Goal: Task Accomplishment & Management: Manage account settings

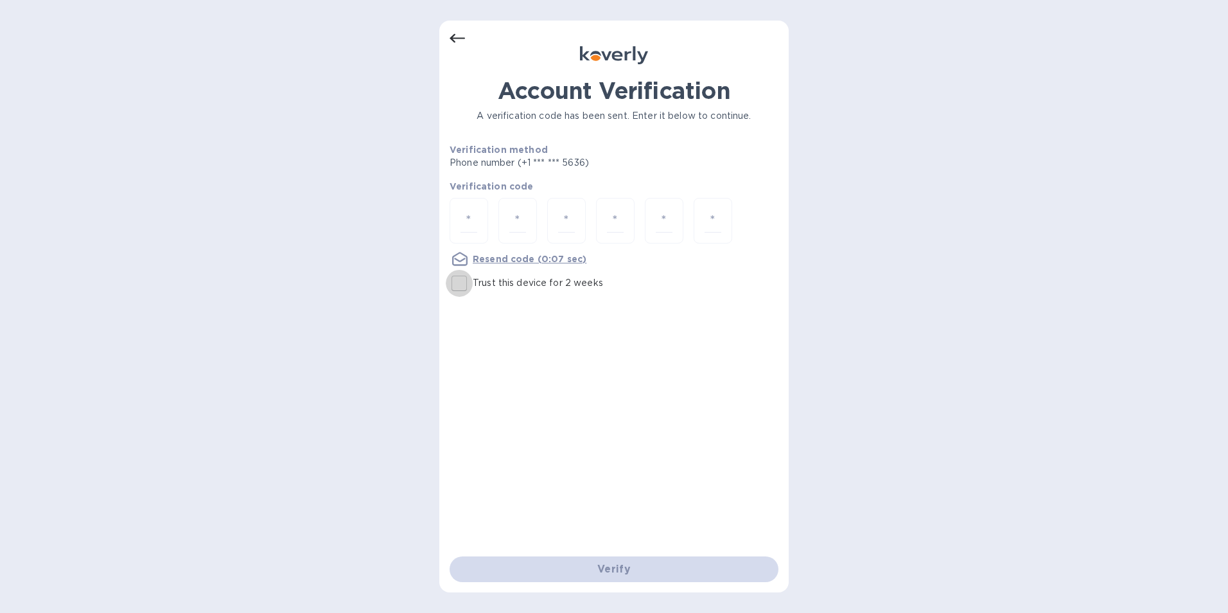
click at [465, 279] on input "Trust this device for 2 weeks" at bounding box center [459, 283] width 27 height 27
checkbox input "true"
click at [467, 224] on input "number" at bounding box center [469, 221] width 17 height 24
type input "1"
type input "0"
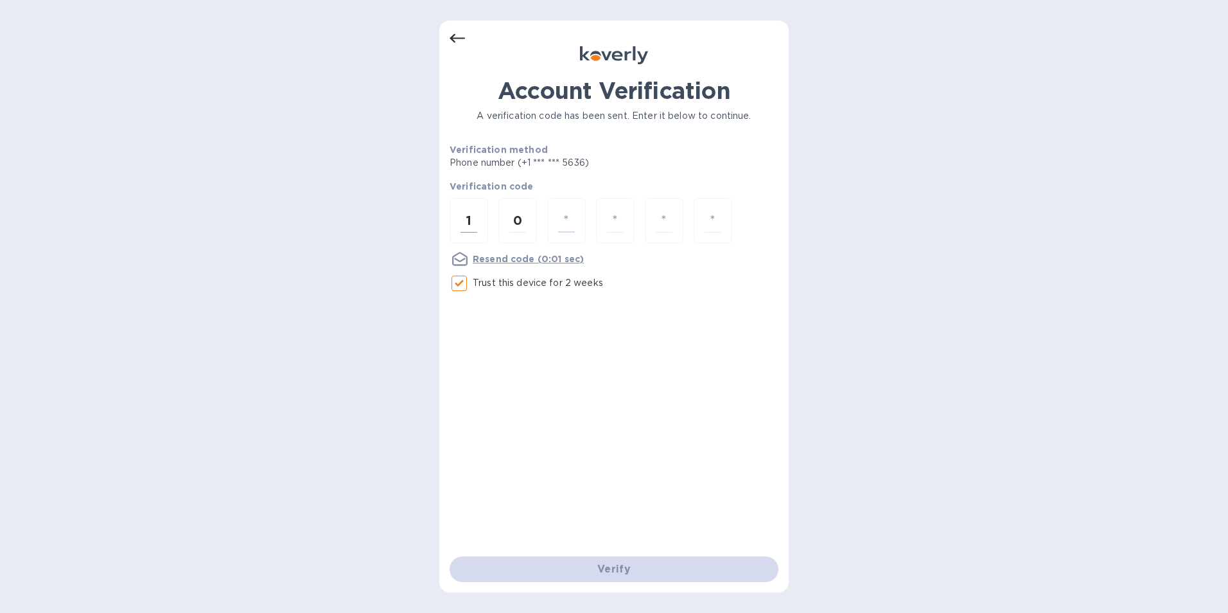
type input "2"
type input "3"
type input "0"
type input "7"
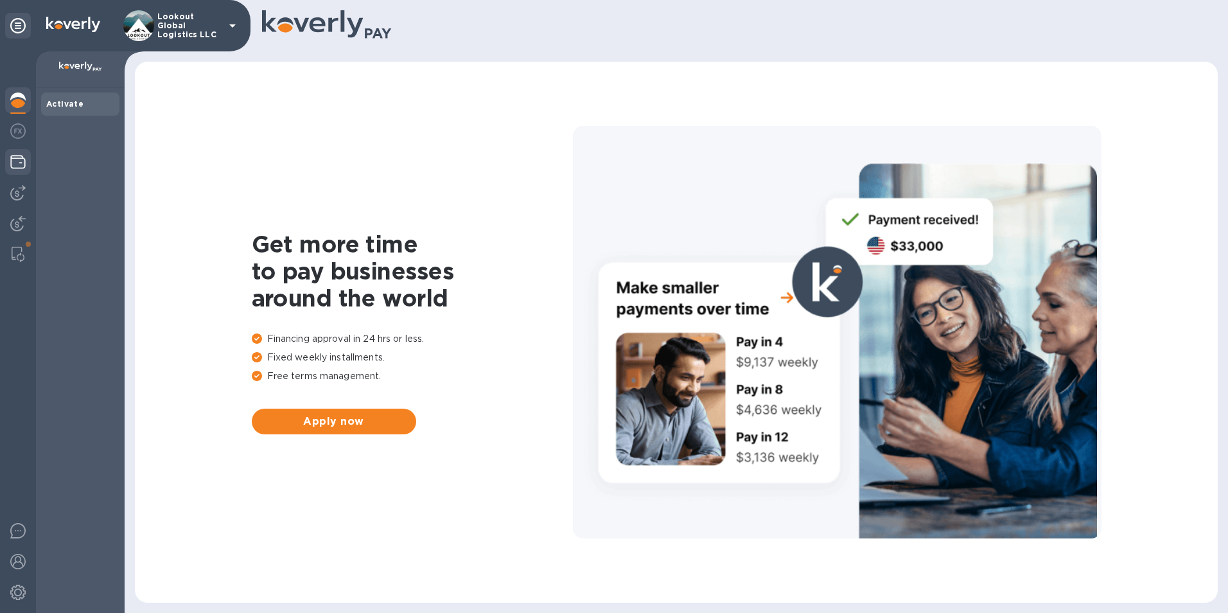
click at [16, 150] on div at bounding box center [18, 163] width 26 height 28
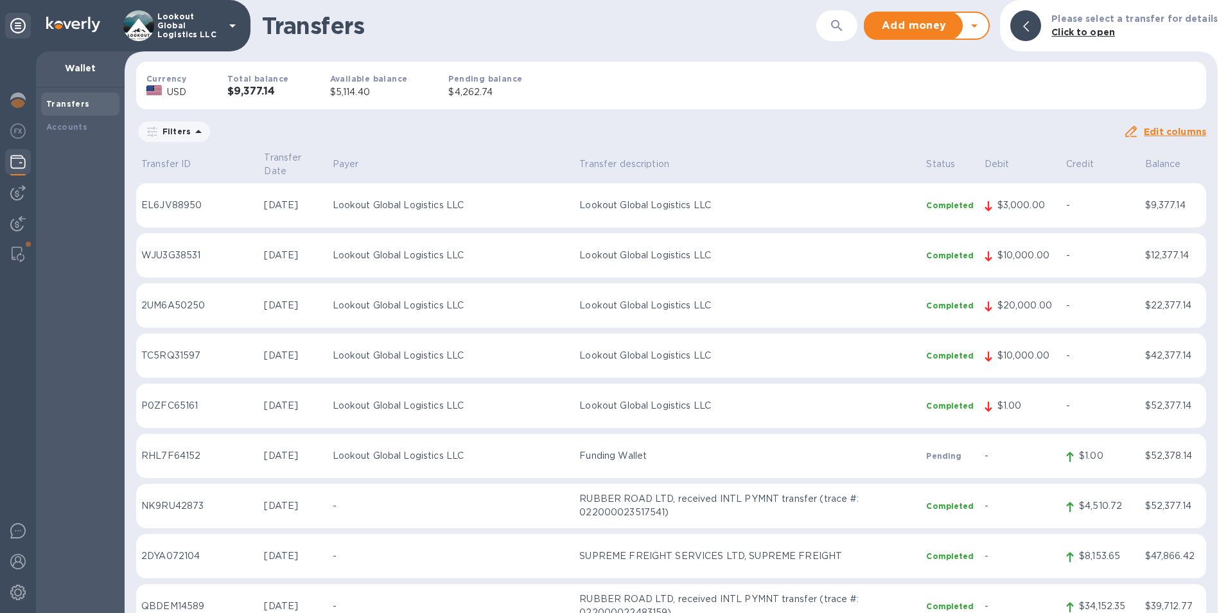
click at [980, 30] on icon at bounding box center [974, 25] width 15 height 15
click at [934, 84] on b "Withdraw money" at bounding box center [927, 85] width 83 height 10
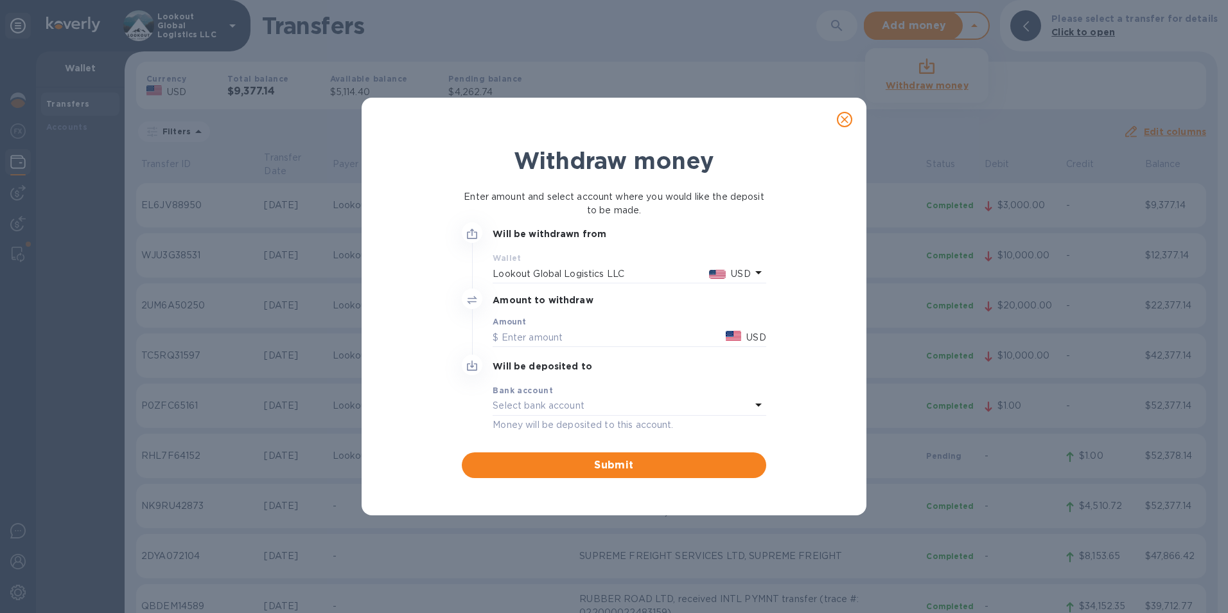
click at [548, 326] on div "Amount USD" at bounding box center [629, 332] width 273 height 30
click at [547, 332] on input "text" at bounding box center [607, 337] width 228 height 19
type input "5,100"
click at [615, 398] on div "Select bank account" at bounding box center [622, 406] width 258 height 18
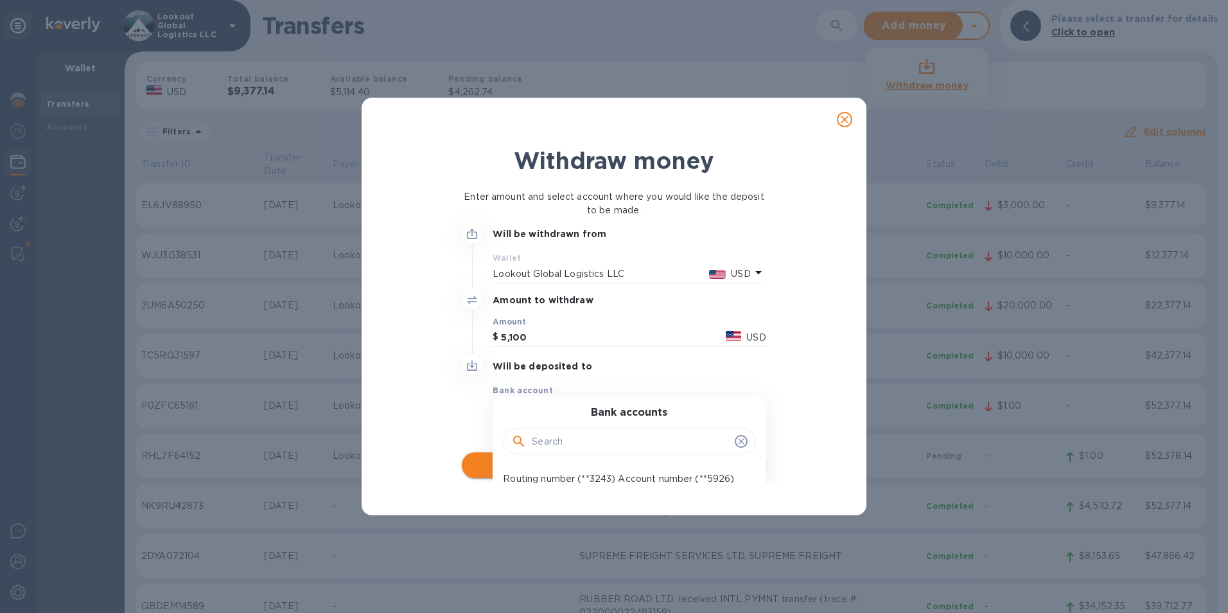
click at [590, 477] on p "Routing number (**3243) Account number (**5926)" at bounding box center [624, 478] width 242 height 13
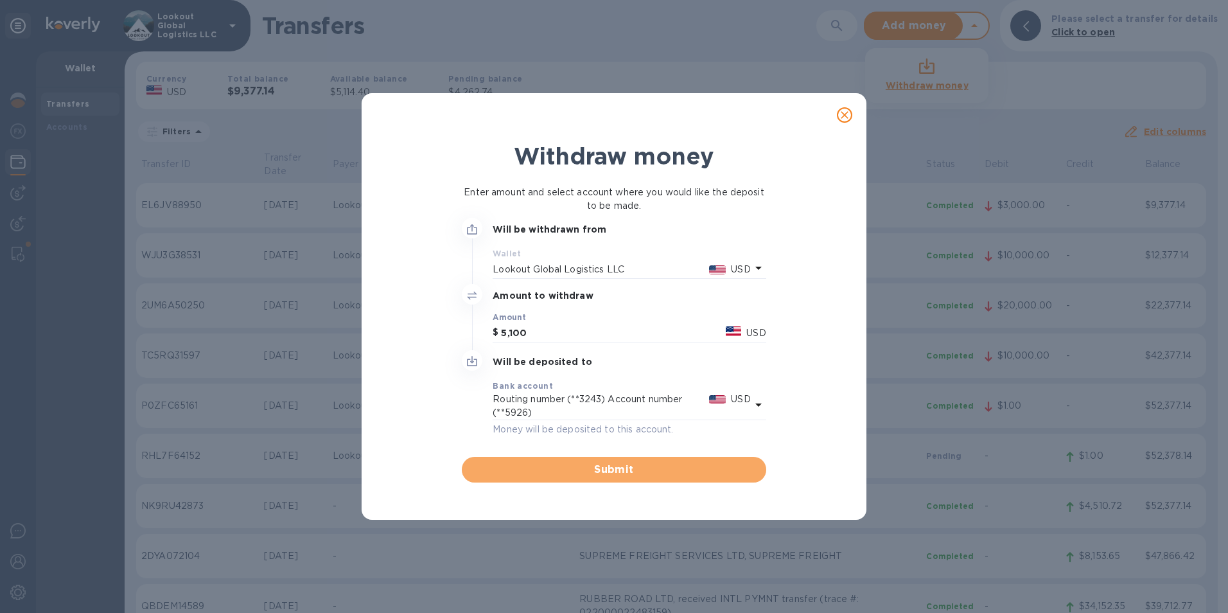
click at [620, 472] on span "Submit" at bounding box center [613, 469] width 283 height 15
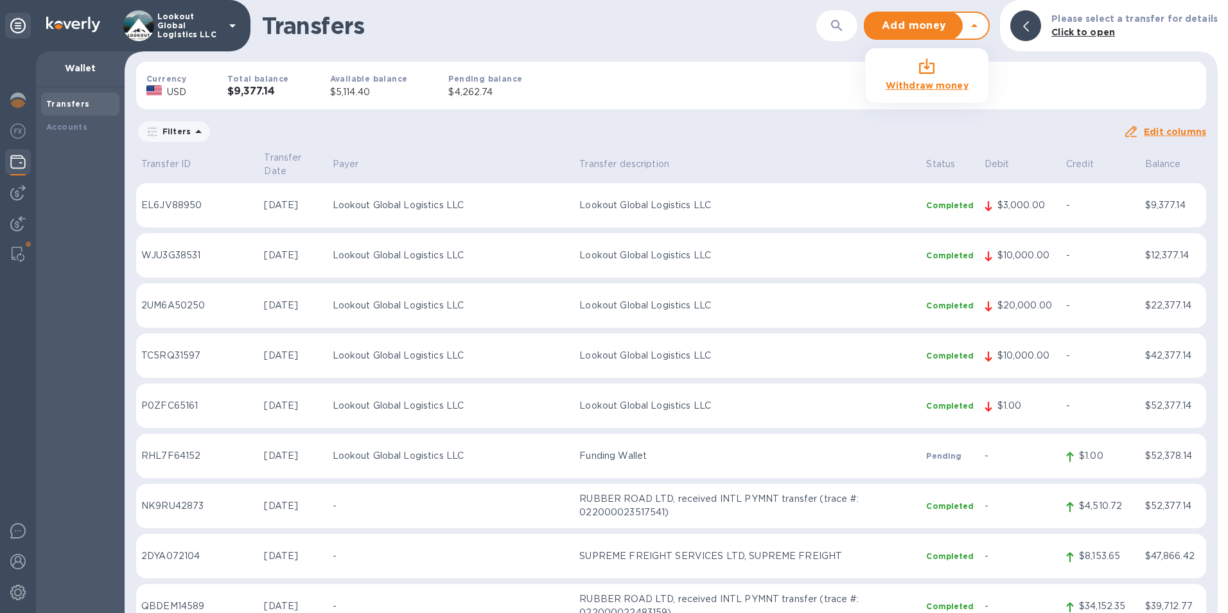
click at [946, 87] on b "Withdraw money" at bounding box center [927, 85] width 83 height 10
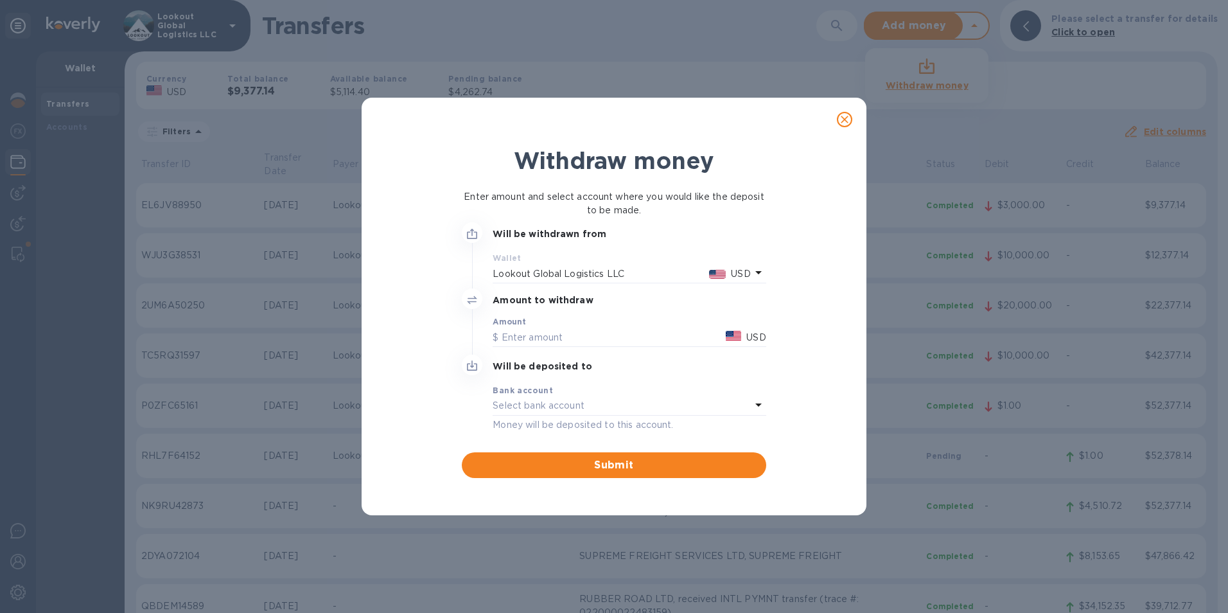
click at [588, 324] on div "Amount USD" at bounding box center [629, 332] width 273 height 30
click at [580, 333] on input "text" at bounding box center [607, 337] width 228 height 19
type input "3,000"
click at [625, 401] on div "Select bank account" at bounding box center [622, 406] width 258 height 18
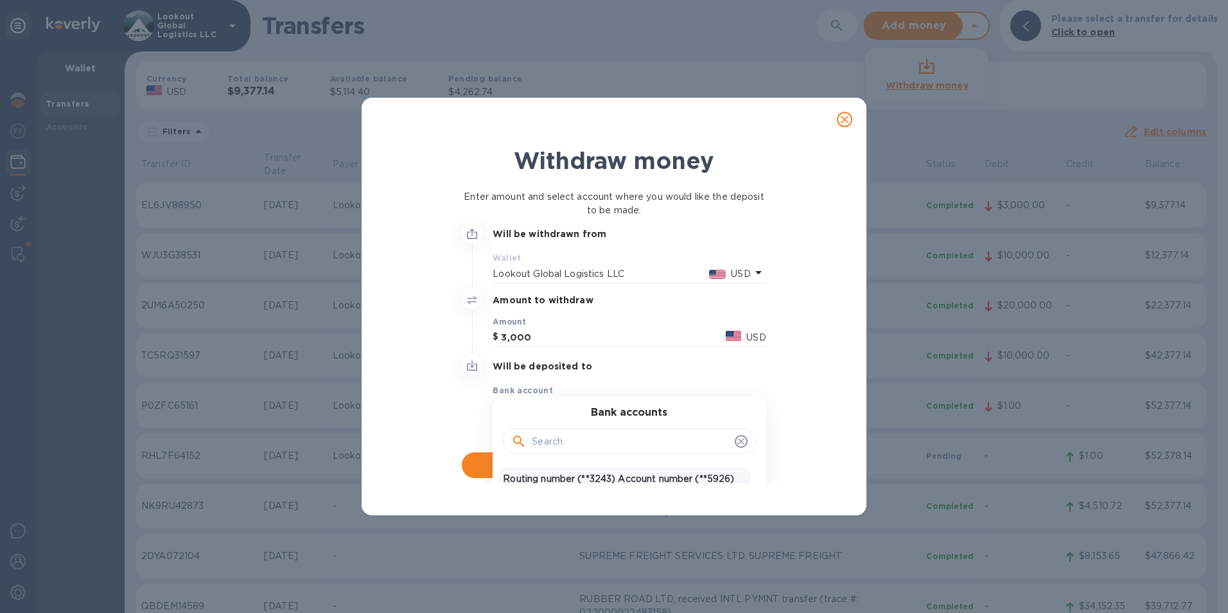
click at [621, 471] on div "Routing number (**3243) Account number (**5926) USD United States Dollar" at bounding box center [624, 485] width 252 height 37
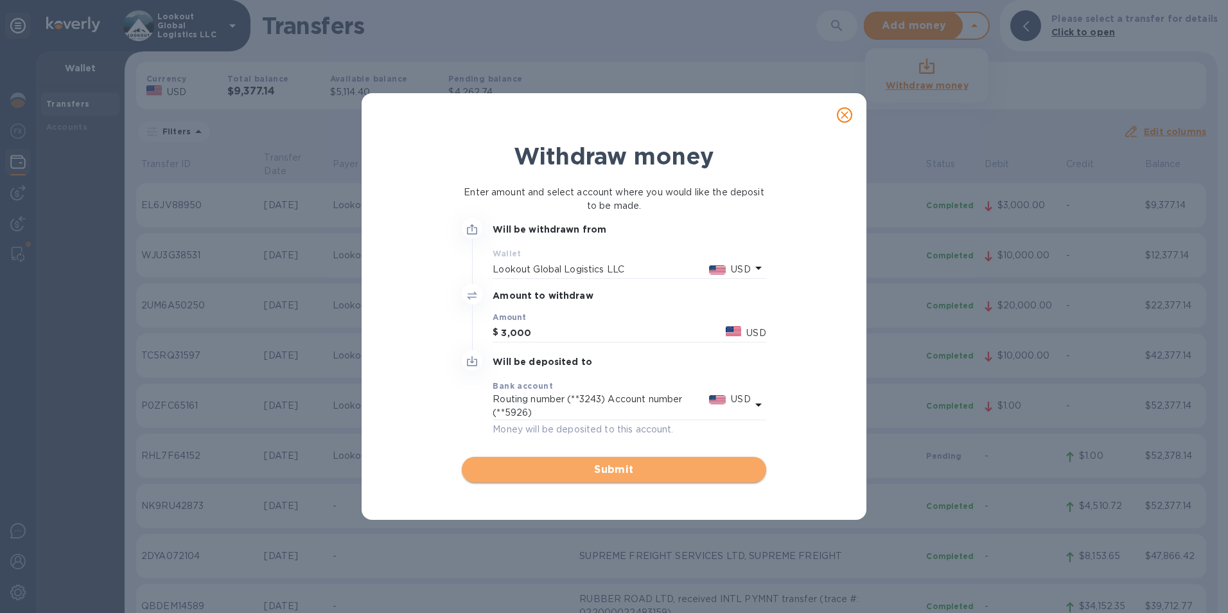
click at [633, 467] on span "Submit" at bounding box center [613, 469] width 283 height 15
